Goal: Navigation & Orientation: Find specific page/section

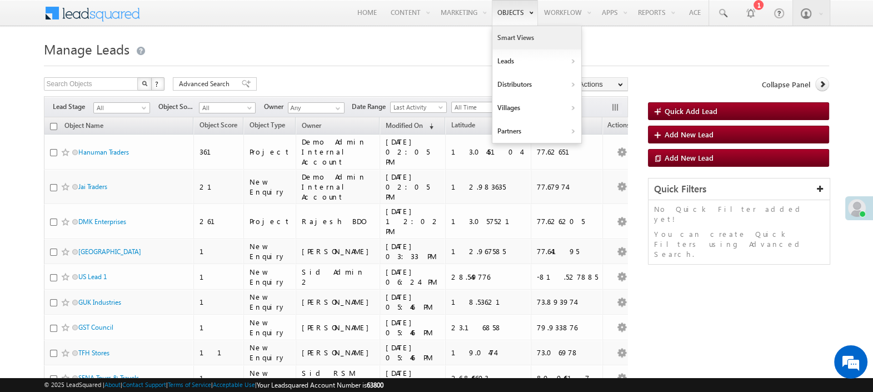
click at [514, 36] on link "Smart Views" at bounding box center [537, 37] width 89 height 23
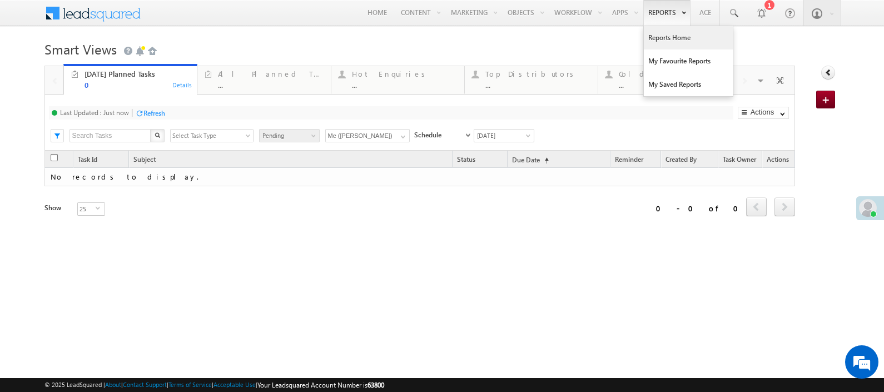
click at [660, 34] on link "Reports Home" at bounding box center [688, 37] width 89 height 23
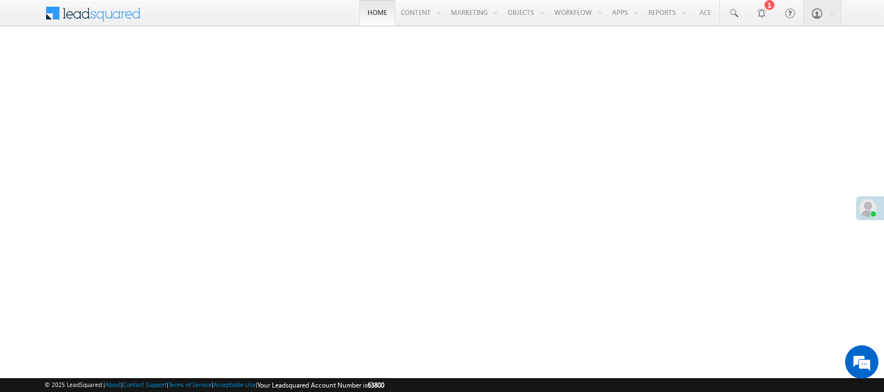
click at [369, 11] on link "Home" at bounding box center [377, 13] width 36 height 26
